Goal: Navigation & Orientation: Find specific page/section

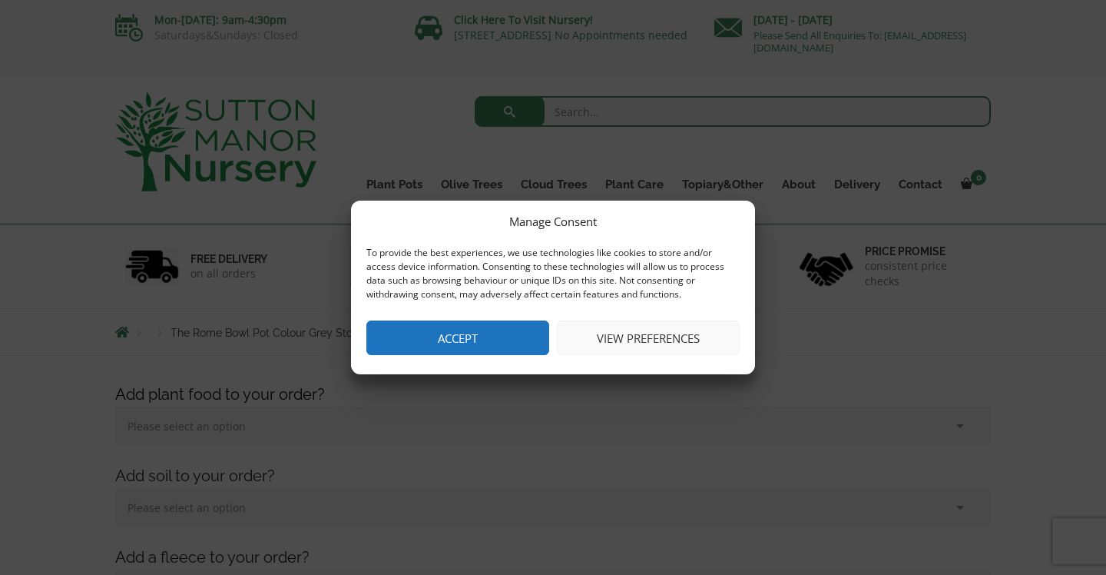
click at [460, 343] on button "Accept" at bounding box center [457, 337] width 183 height 35
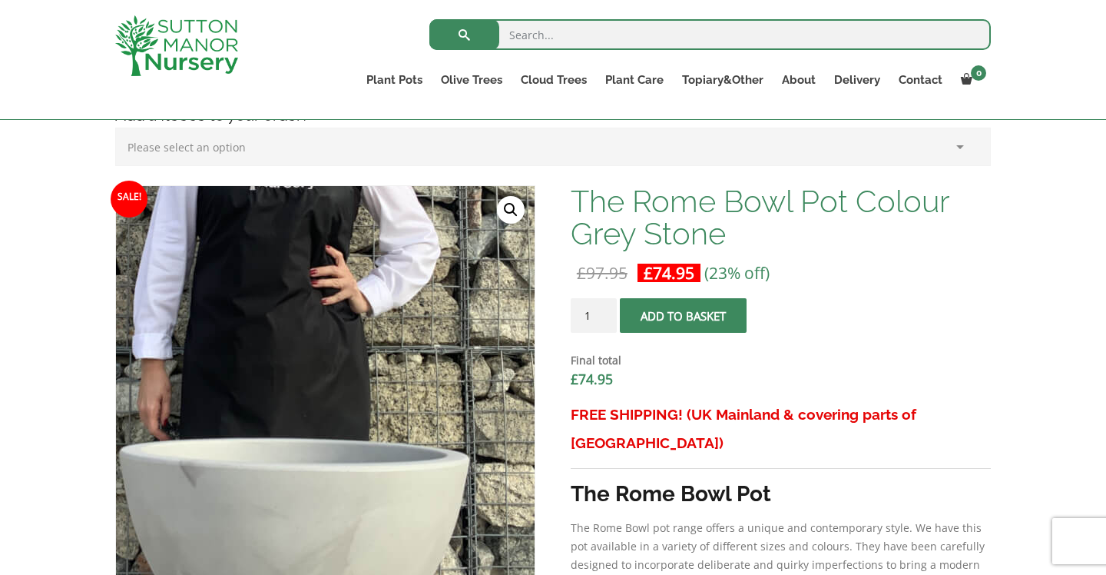
scroll to position [400, 0]
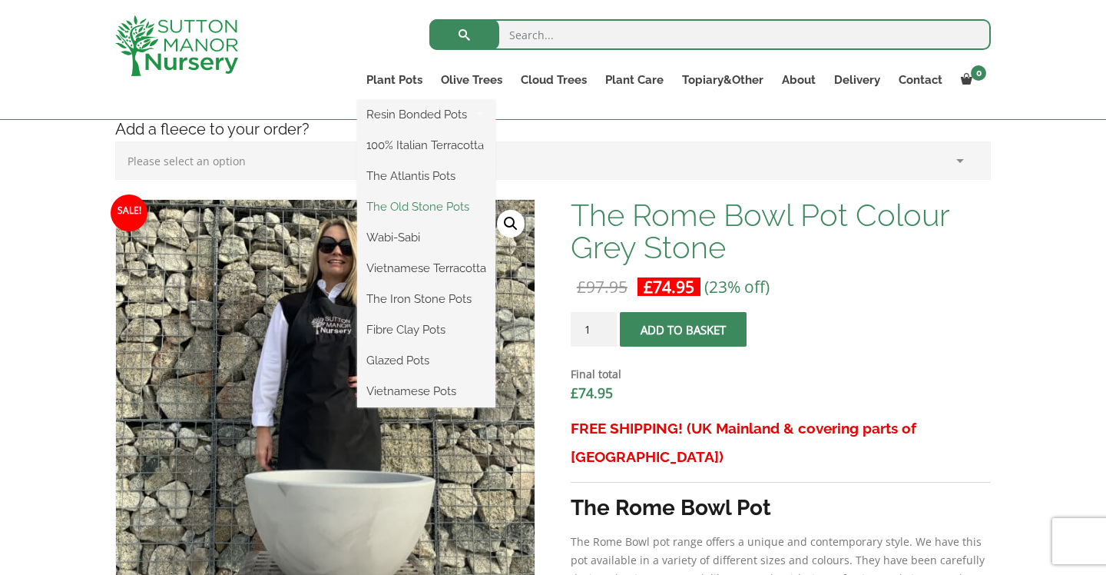
click at [436, 208] on link "The Old Stone Pots" at bounding box center [426, 206] width 138 height 23
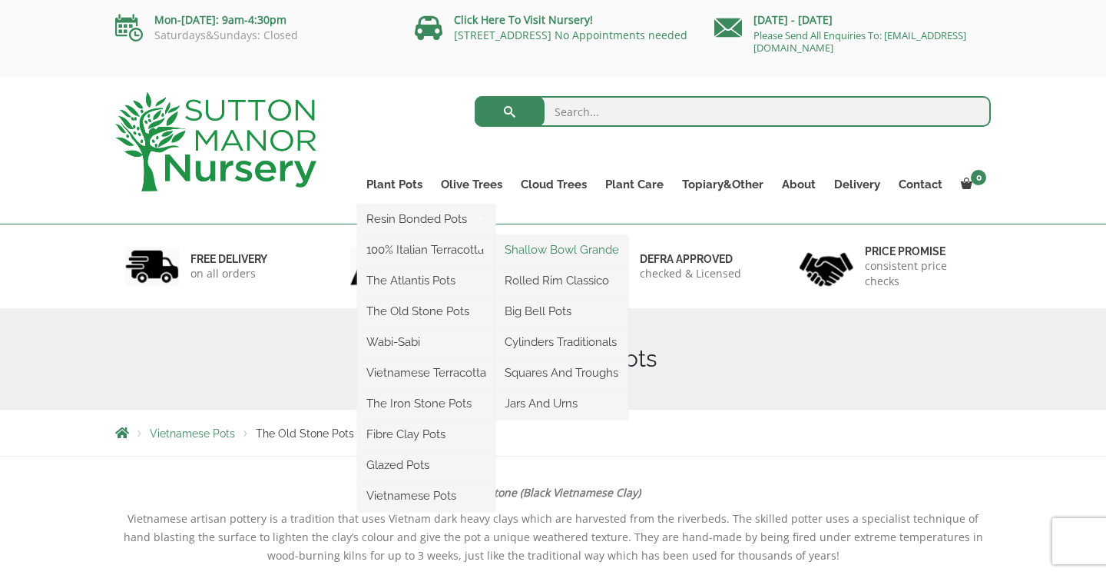
click at [548, 254] on link "Shallow Bowl Grande" at bounding box center [562, 249] width 133 height 23
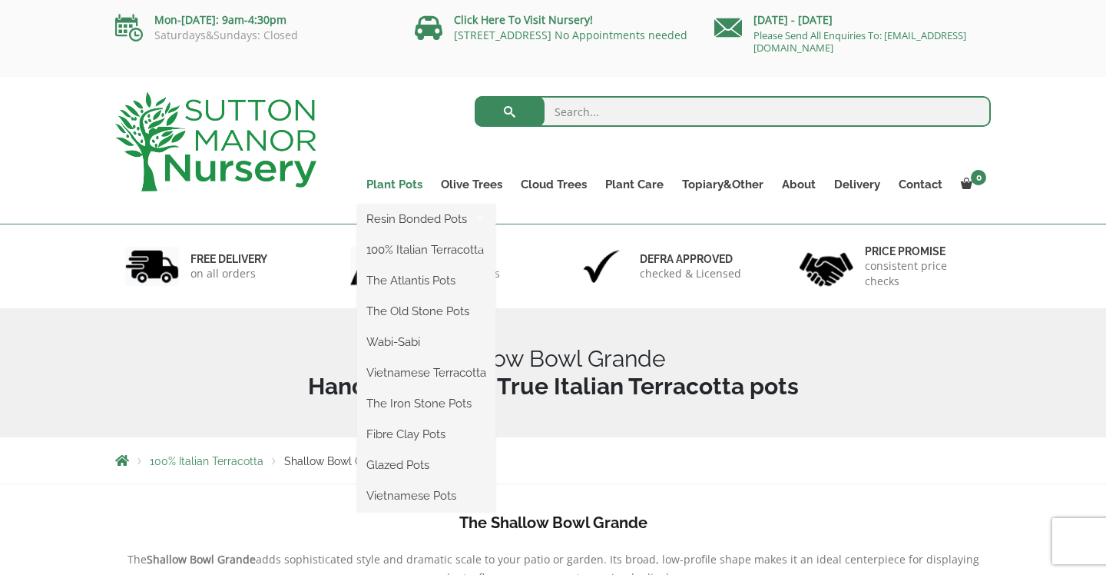
click at [403, 186] on link "Plant Pots" at bounding box center [394, 185] width 75 height 22
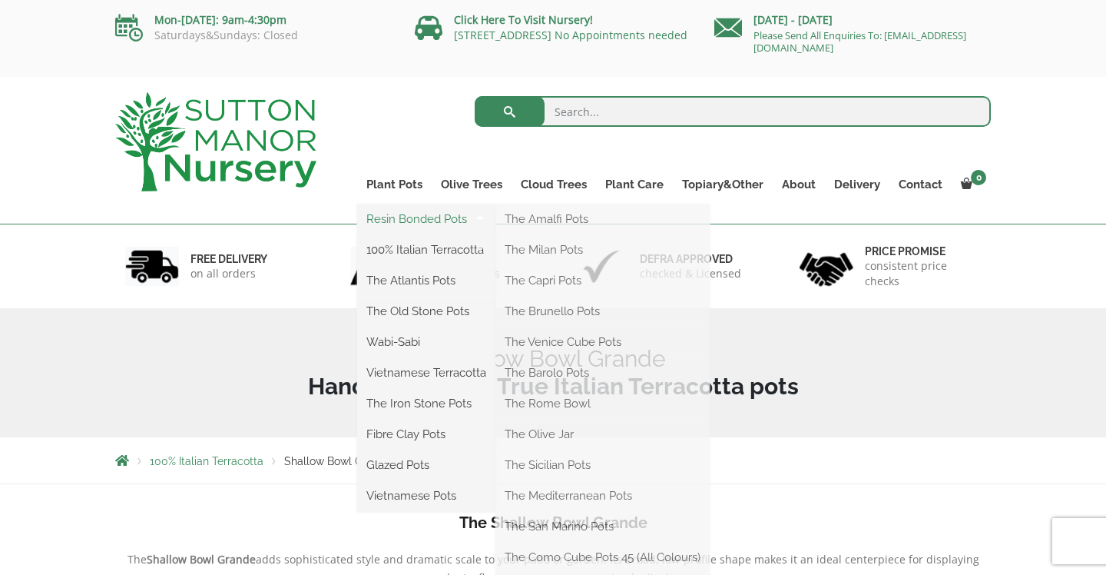
click at [401, 223] on link "Resin Bonded Pots" at bounding box center [426, 218] width 138 height 23
